Goal: Navigation & Orientation: Find specific page/section

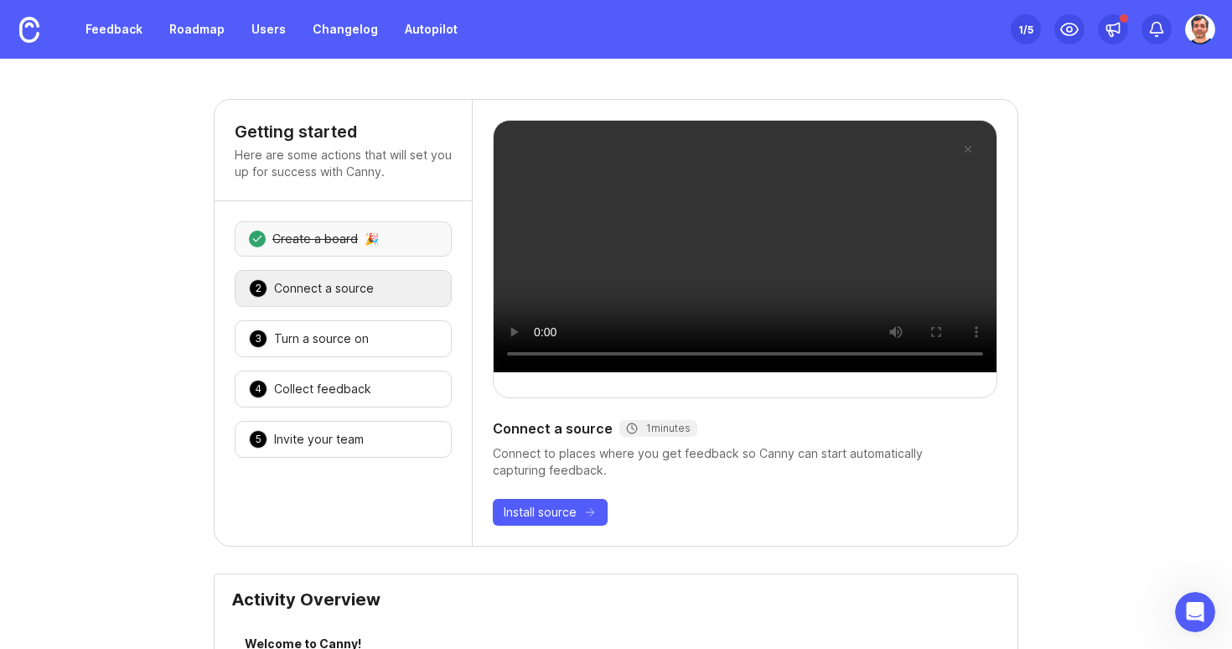
click at [314, 245] on div "Create a board" at bounding box center [315, 239] width 86 height 17
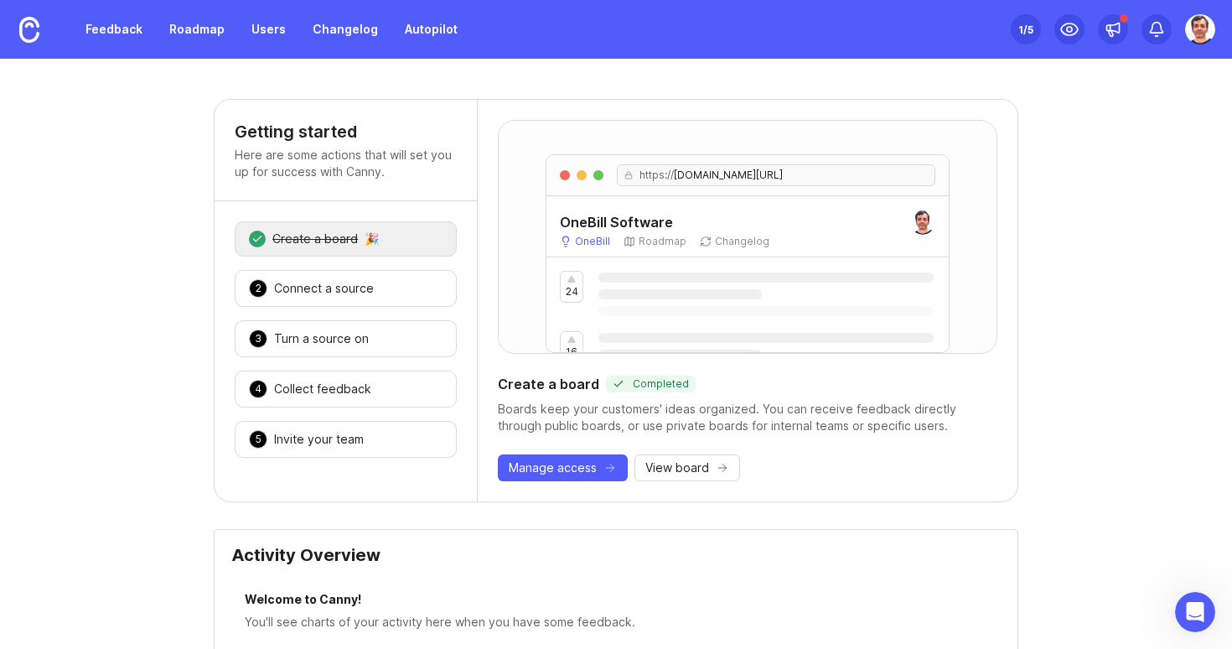
click at [706, 238] on icon at bounding box center [706, 242] width 12 height 12
click at [609, 237] on div "OneBill Roadmap Changelog" at bounding box center [748, 241] width 376 height 13
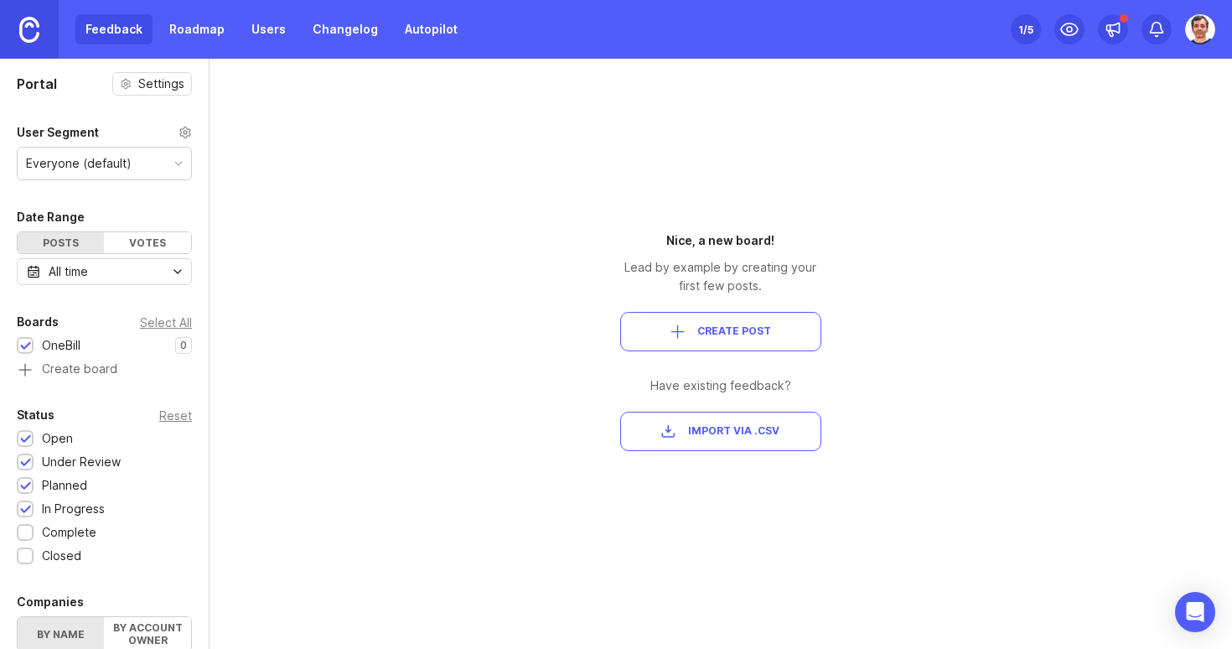
click at [22, 34] on img at bounding box center [29, 30] width 20 height 26
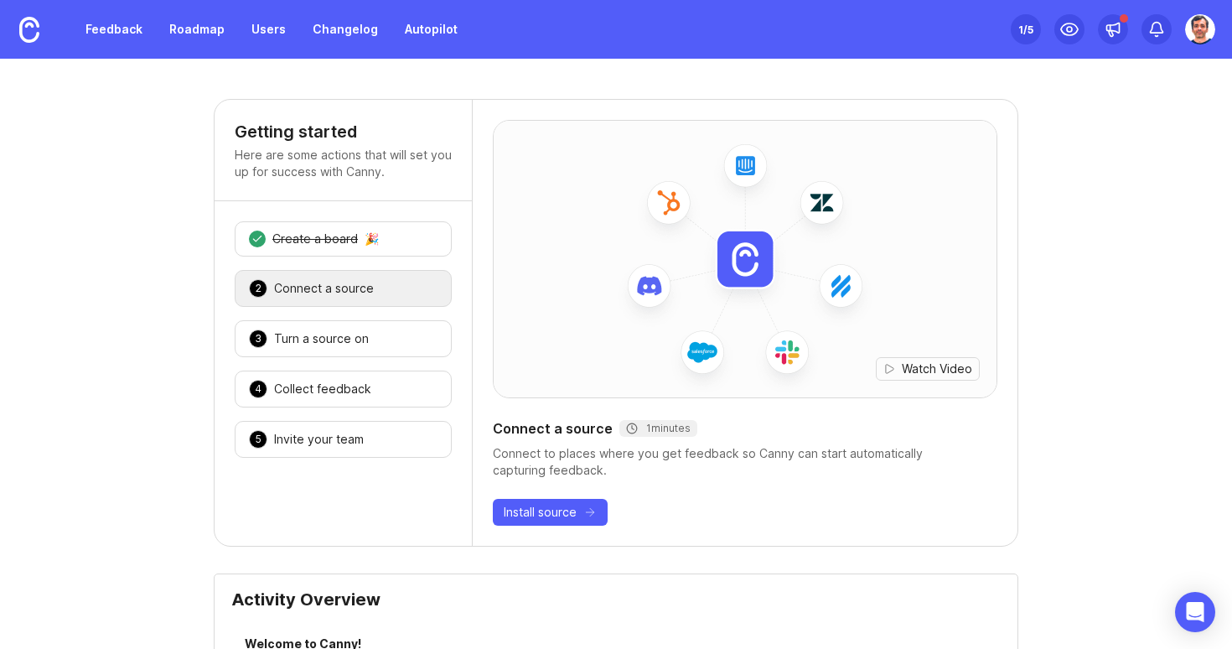
click at [1210, 27] on img at bounding box center [1200, 29] width 30 height 30
click at [1131, 168] on p "Canny feedback" at bounding box center [1137, 171] width 93 height 17
